Goal: Task Accomplishment & Management: Manage account settings

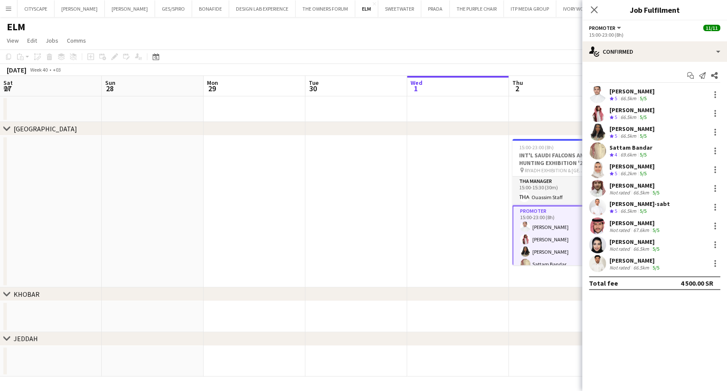
scroll to position [0, 293]
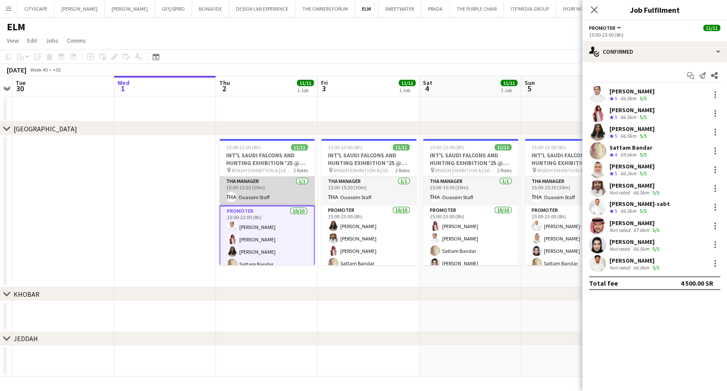
click at [286, 195] on app-card-role "THA Manager [DATE] 15:00-15:30 (30m) Ouassim Staff" at bounding box center [266, 190] width 95 height 29
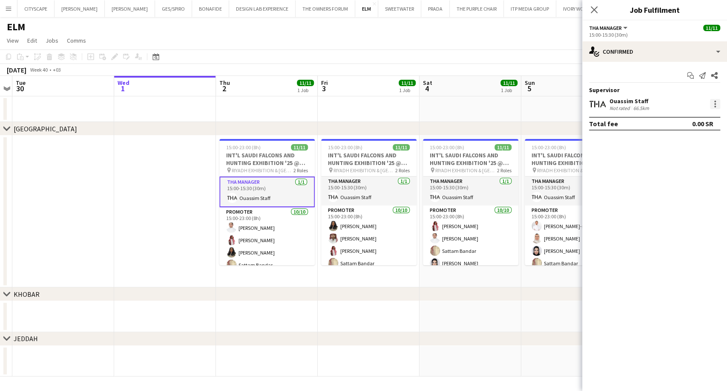
click at [715, 104] on div at bounding box center [716, 104] width 2 height 2
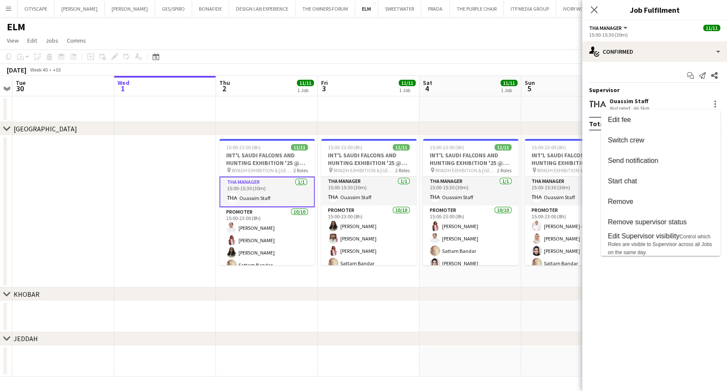
click at [317, 309] on div at bounding box center [363, 195] width 727 height 391
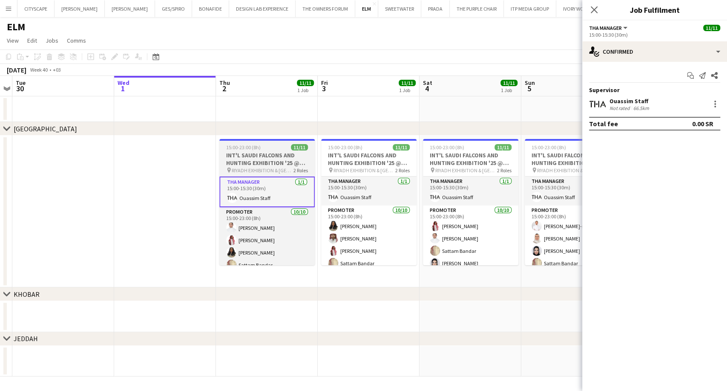
click at [259, 166] on app-job-card "15:00-23:00 (8h) 11/11 INT'L SAUDI FALCONS AND HUNTING EXHIBITION '25 @ [GEOGRA…" at bounding box center [266, 202] width 95 height 126
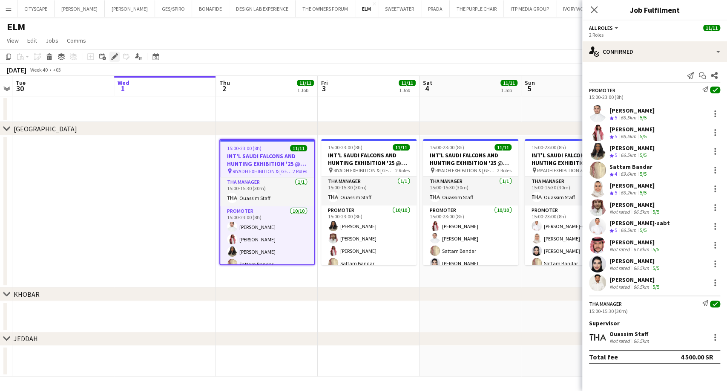
click at [115, 55] on icon at bounding box center [114, 57] width 5 height 5
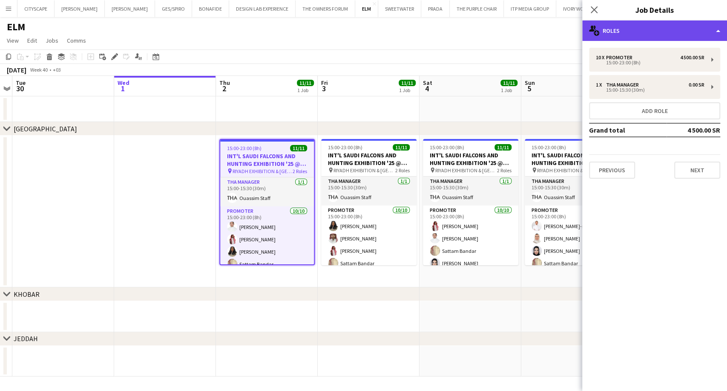
click at [654, 33] on div "multiple-users-add Roles" at bounding box center [654, 30] width 145 height 20
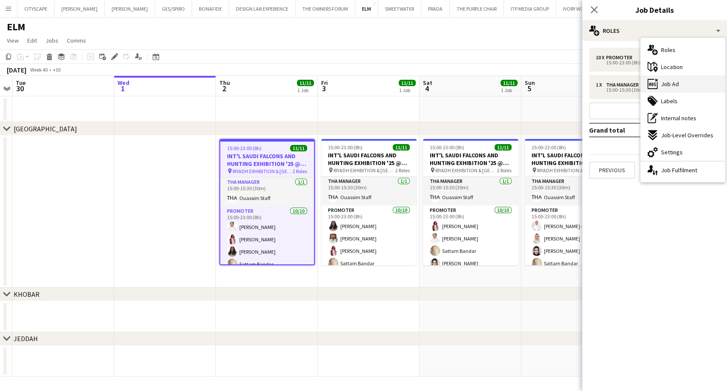
click at [668, 82] on span "Job Ad" at bounding box center [670, 84] width 18 height 8
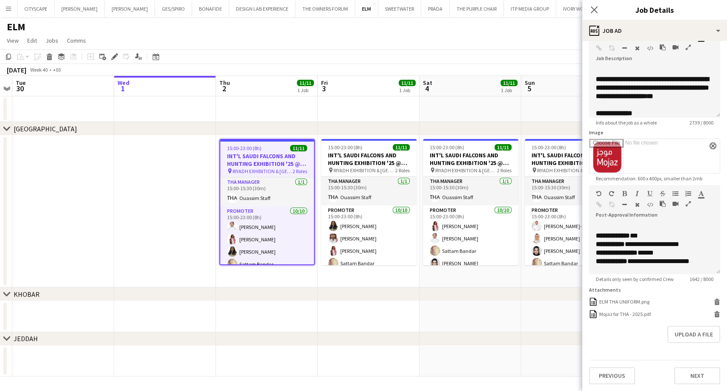
scroll to position [58, 0]
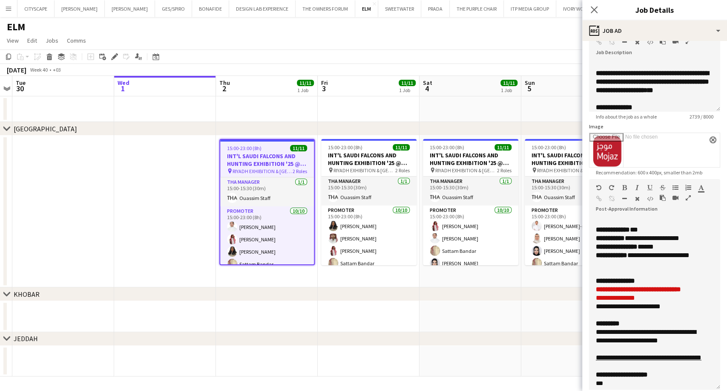
drag, startPoint x: 712, startPoint y: 266, endPoint x: 702, endPoint y: 410, distance: 144.3
click at [702, 390] on html "Menu Boards Boards Boards All jobs Status Workforce Workforce My Workforce Recr…" at bounding box center [363, 195] width 727 height 391
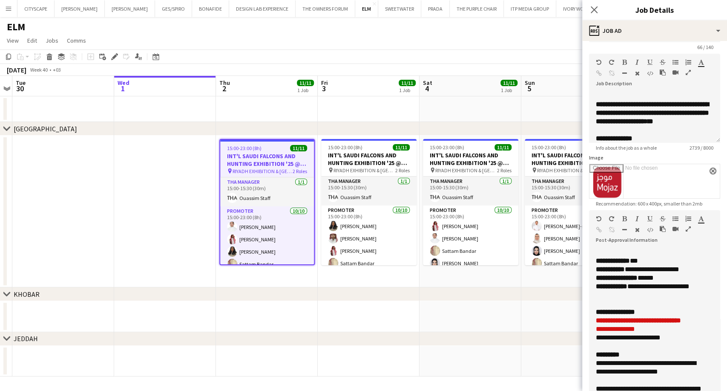
scroll to position [0, 0]
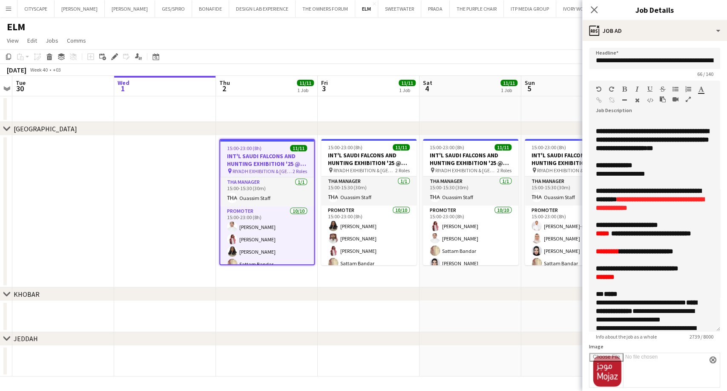
drag, startPoint x: 710, startPoint y: 167, endPoint x: 689, endPoint y: 314, distance: 149.0
click at [690, 329] on div "**********" at bounding box center [654, 224] width 131 height 213
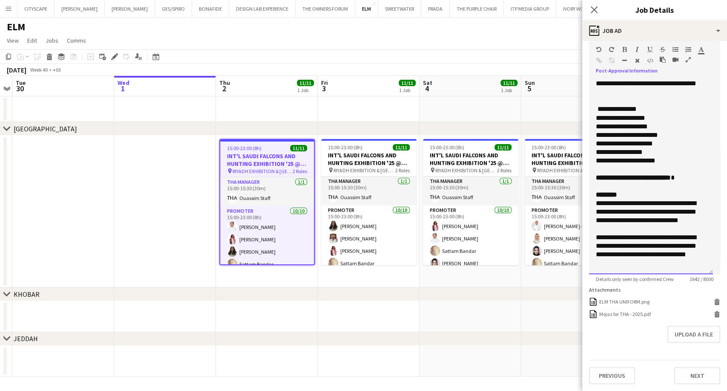
scroll to position [588, 0]
